Goal: Task Accomplishment & Management: Manage account settings

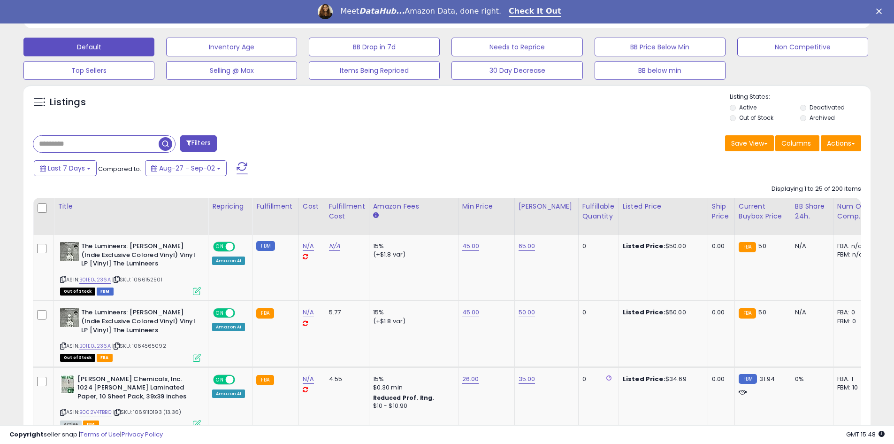
scroll to position [192, 492]
click at [741, 122] on label "Out of Stock" at bounding box center [756, 118] width 34 height 8
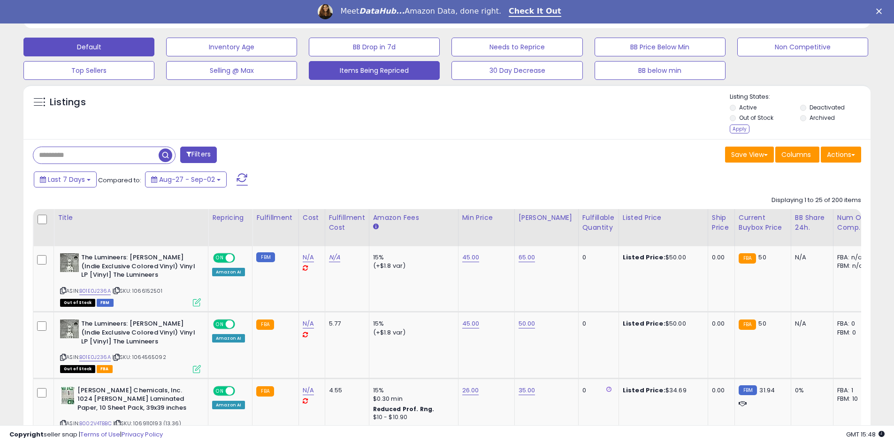
click at [743, 129] on div "Apply" at bounding box center [740, 128] width 20 height 9
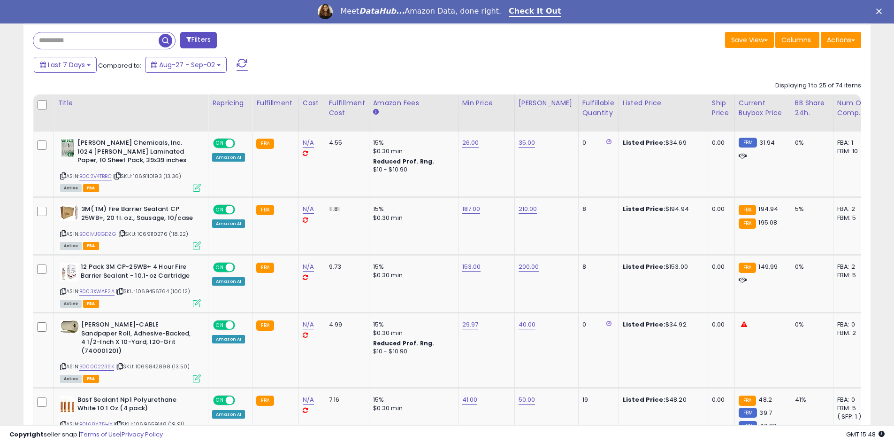
scroll to position [397, 0]
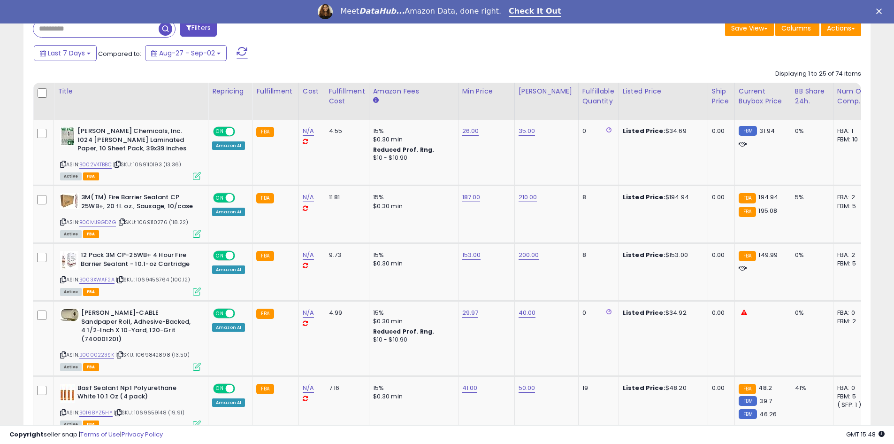
drag, startPoint x: 230, startPoint y: 94, endPoint x: 4, endPoint y: 158, distance: 234.2
click at [231, 93] on div "Repricing" at bounding box center [230, 91] width 36 height 10
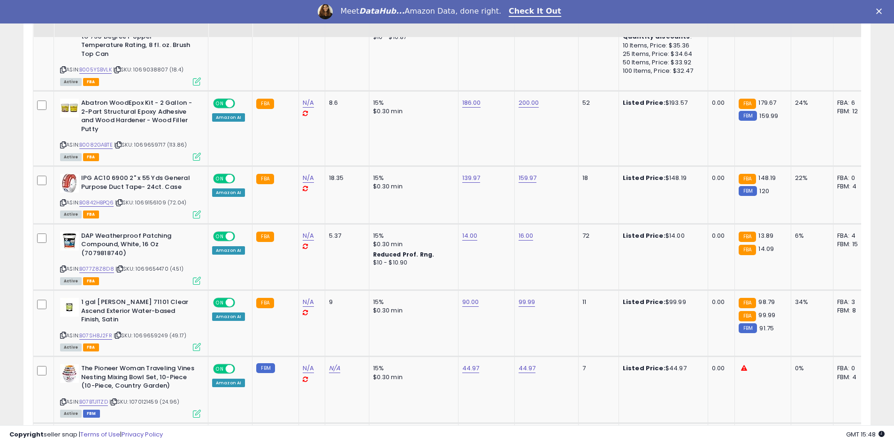
scroll to position [1917, 0]
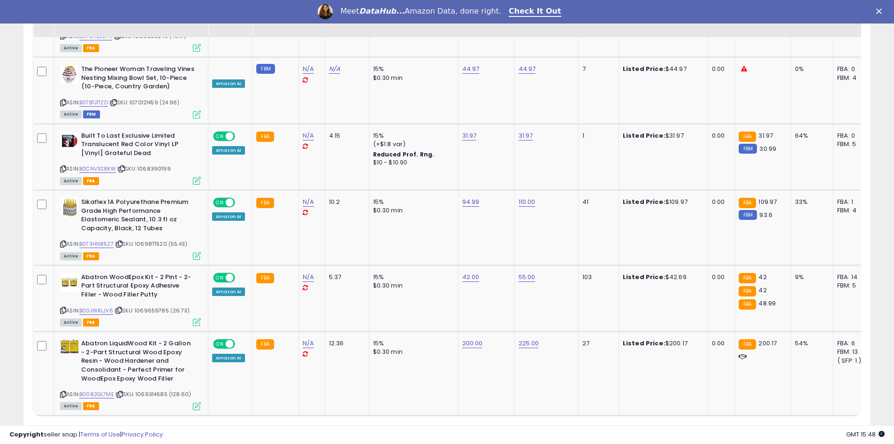
click at [821, 425] on link "3" at bounding box center [822, 433] width 16 height 16
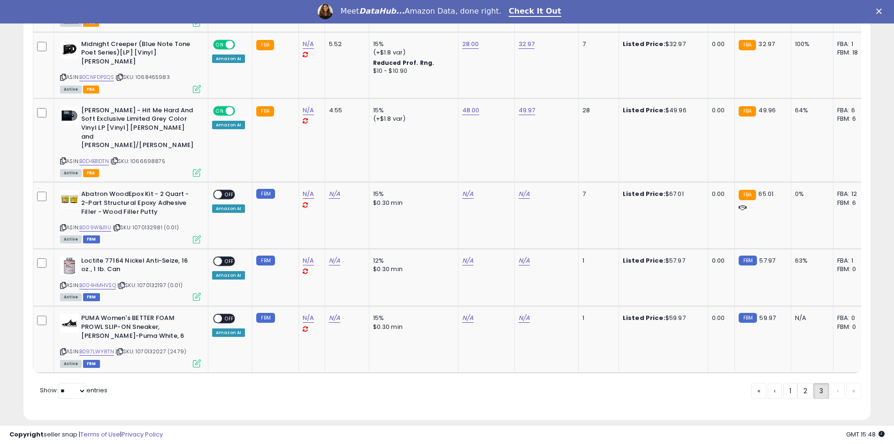
scroll to position [1734, 0]
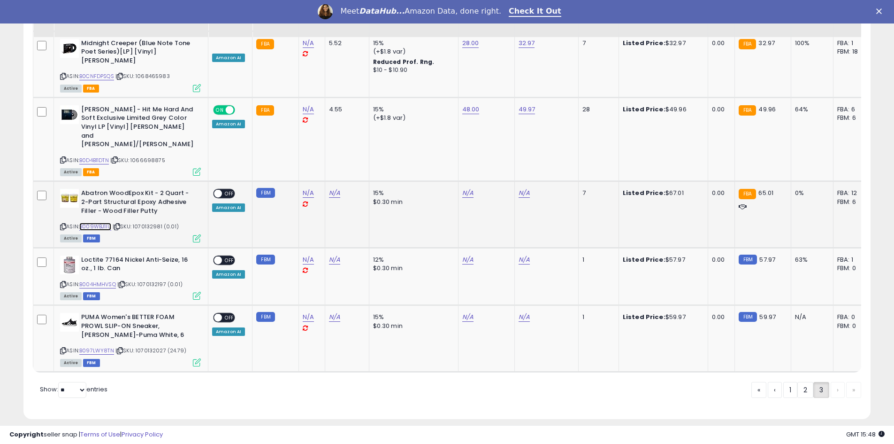
click at [101, 223] on link "B009WBJ1IU" at bounding box center [95, 227] width 32 height 8
click at [462, 188] on link "N/A" at bounding box center [467, 192] width 11 height 9
type input "**"
click at [494, 149] on icon "submit" at bounding box center [491, 151] width 6 height 6
click at [519, 188] on link "N/A" at bounding box center [524, 192] width 11 height 9
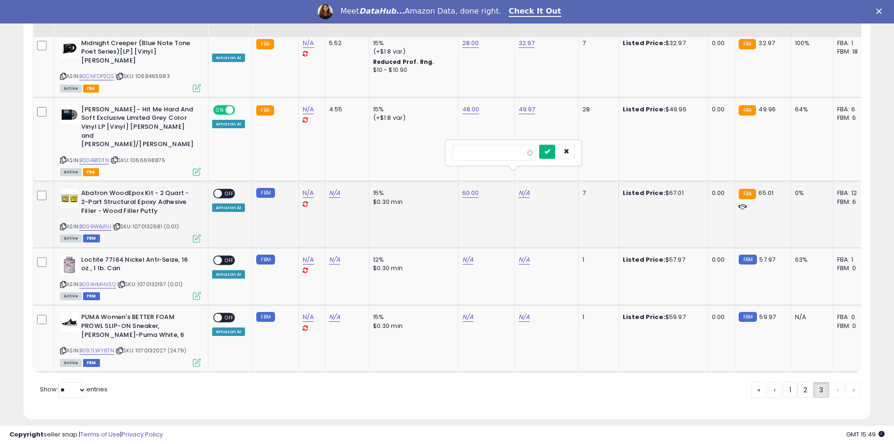
type input "**"
click at [550, 152] on icon "submit" at bounding box center [548, 151] width 6 height 6
click at [219, 190] on span at bounding box center [218, 194] width 8 height 8
click at [91, 280] on link "B004HMHVSQ" at bounding box center [97, 284] width 37 height 8
click at [93, 346] on link "B097LWY8TN" at bounding box center [96, 350] width 35 height 8
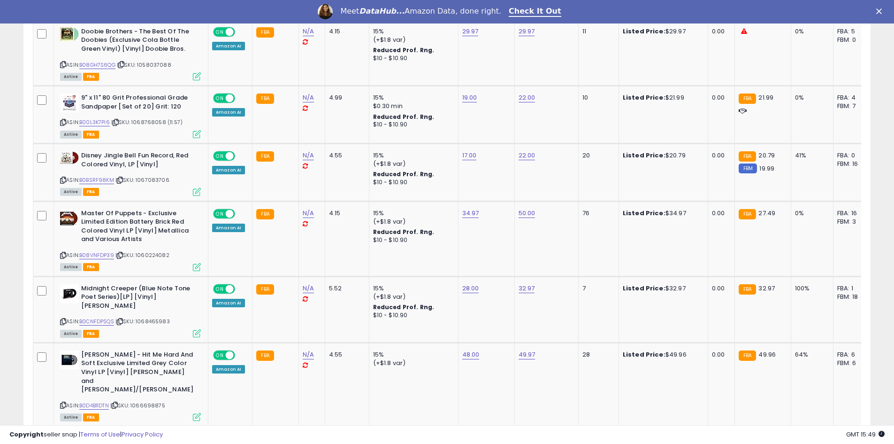
drag, startPoint x: 593, startPoint y: 325, endPoint x: 603, endPoint y: 232, distance: 93.5
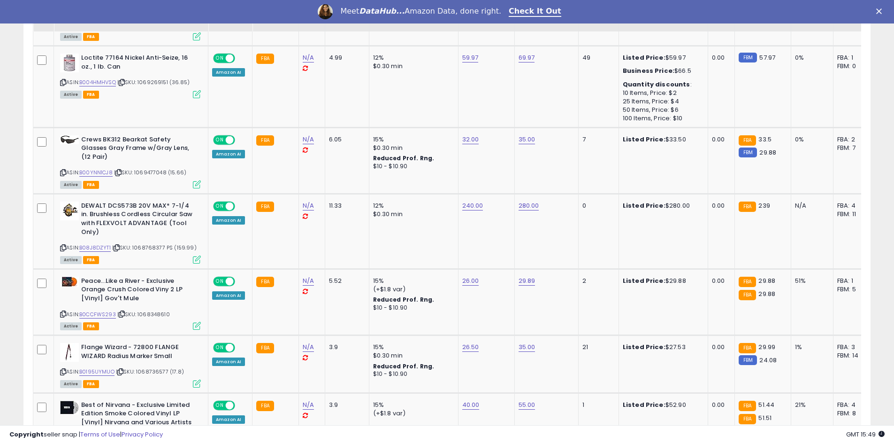
scroll to position [712, 0]
